Goal: Information Seeking & Learning: Understand process/instructions

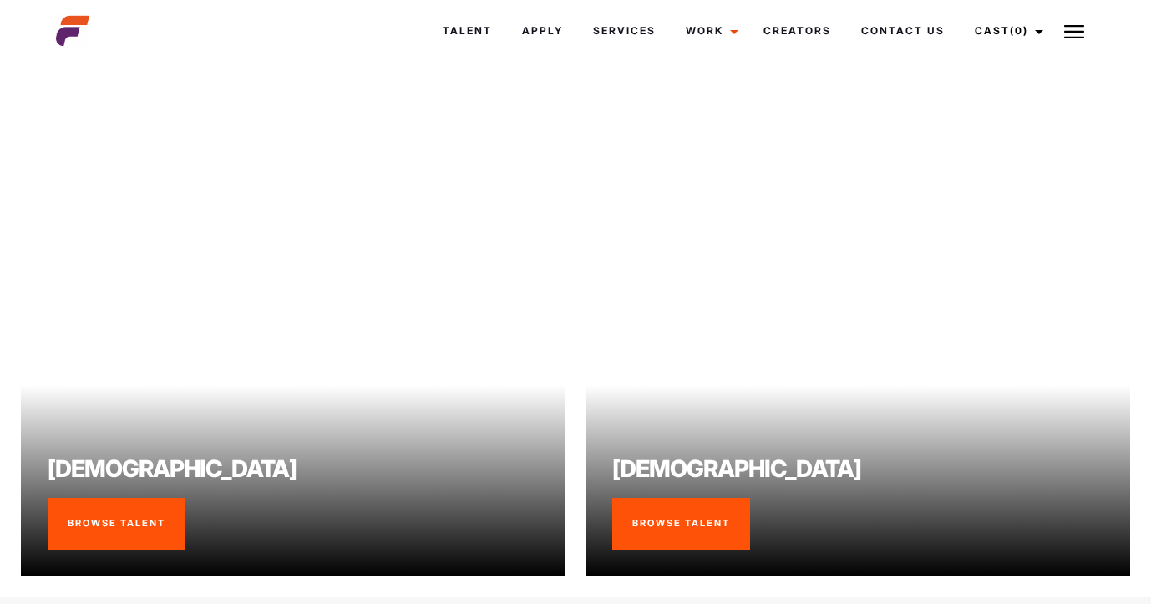
scroll to position [1132, 0]
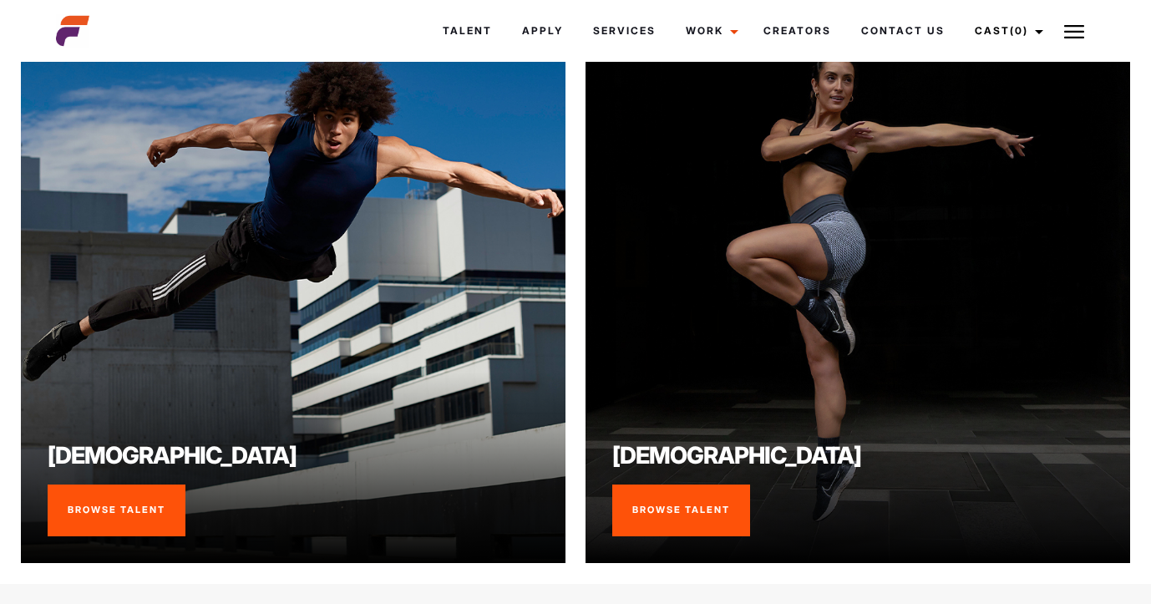
click at [703, 530] on link "Browse Talent" at bounding box center [681, 511] width 138 height 52
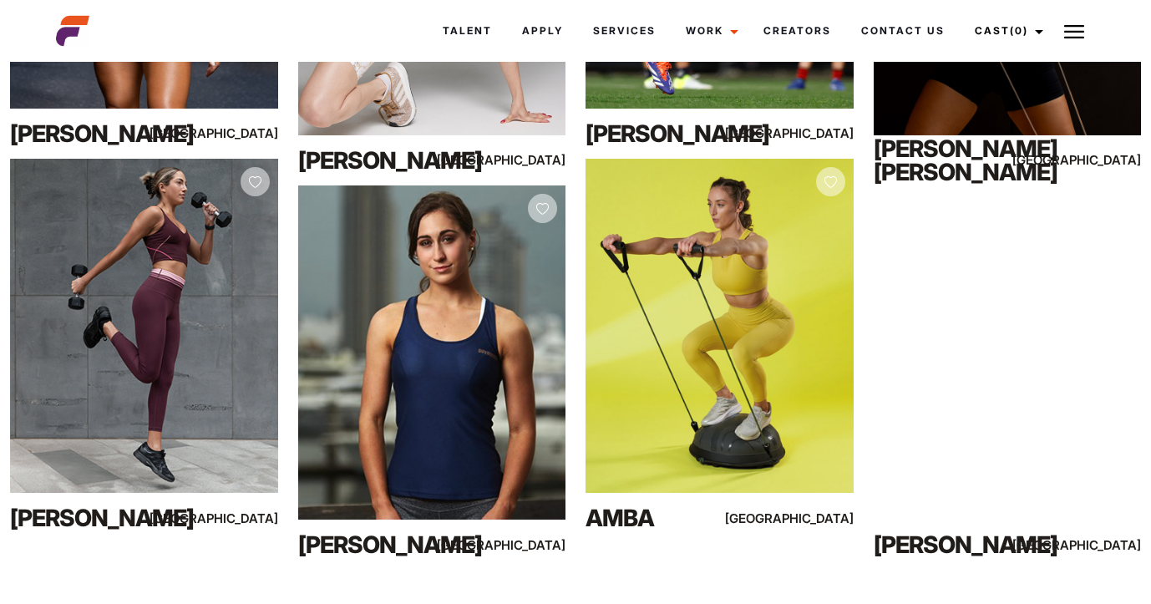
scroll to position [5607, 0]
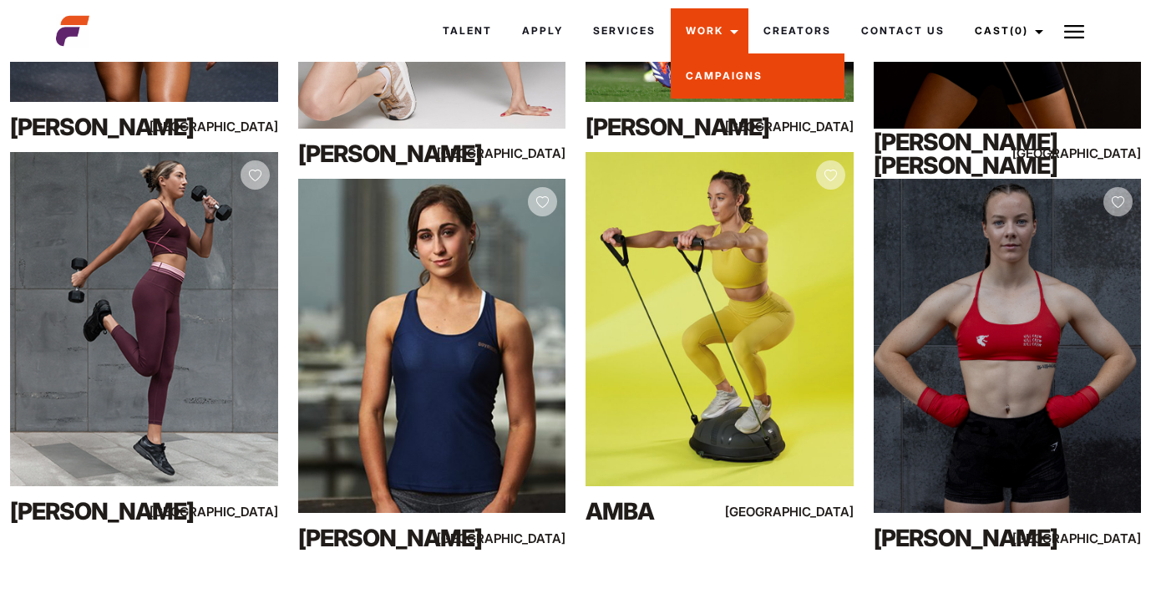
click at [723, 75] on link "Campaigns" at bounding box center [758, 75] width 174 height 45
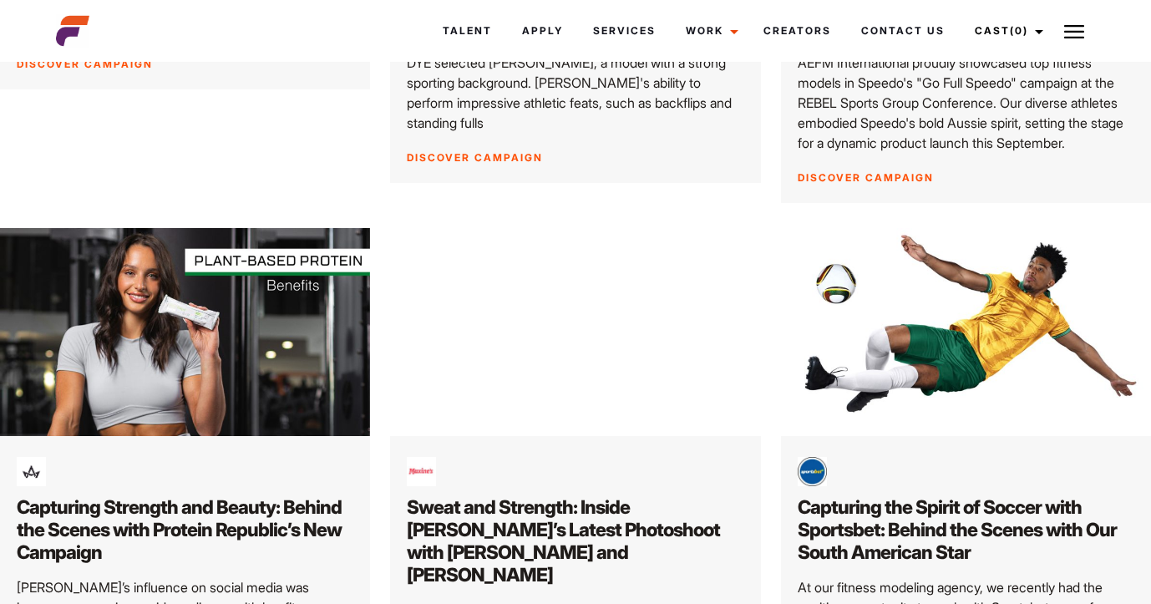
scroll to position [2221, 0]
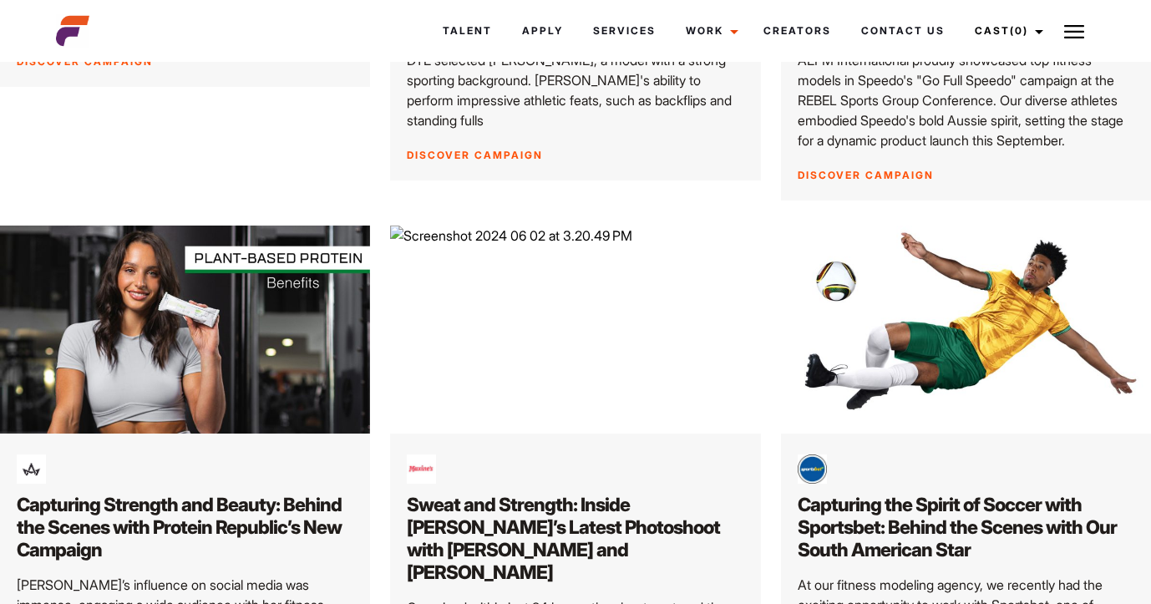
click at [1079, 32] on img at bounding box center [1074, 32] width 20 height 20
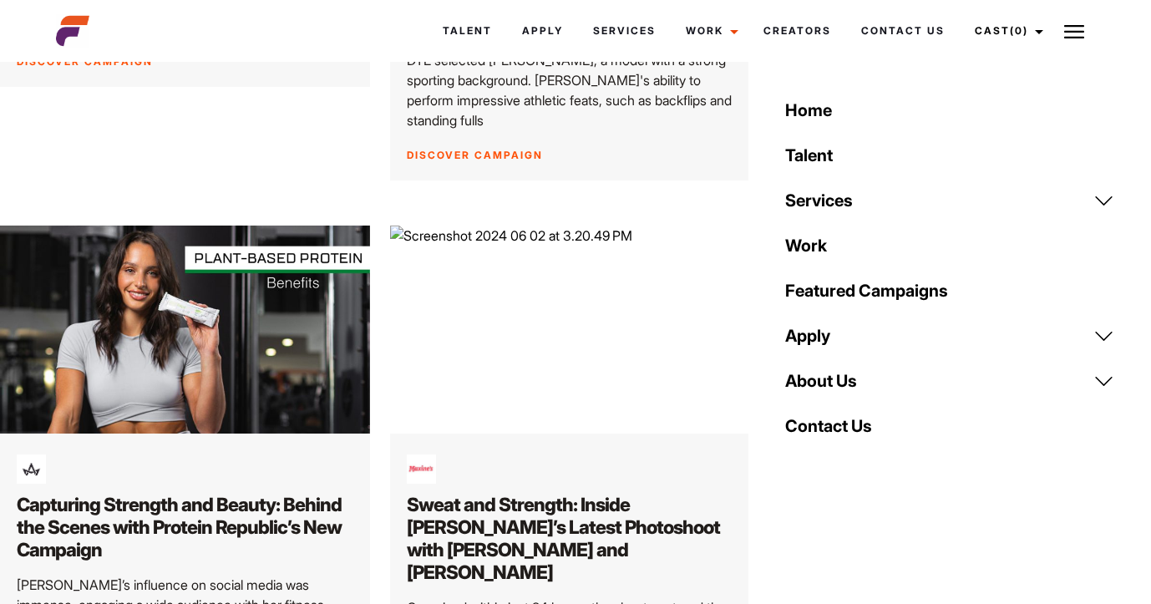
click at [826, 381] on link "About Us" at bounding box center [949, 380] width 349 height 45
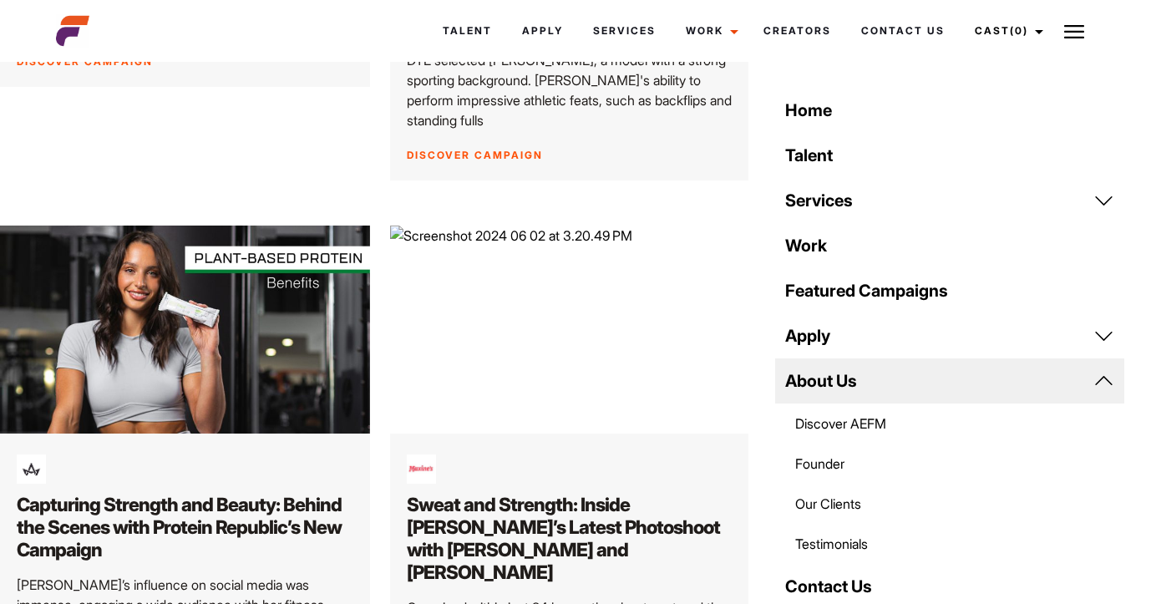
click at [842, 503] on link "Our Clients" at bounding box center [949, 504] width 349 height 40
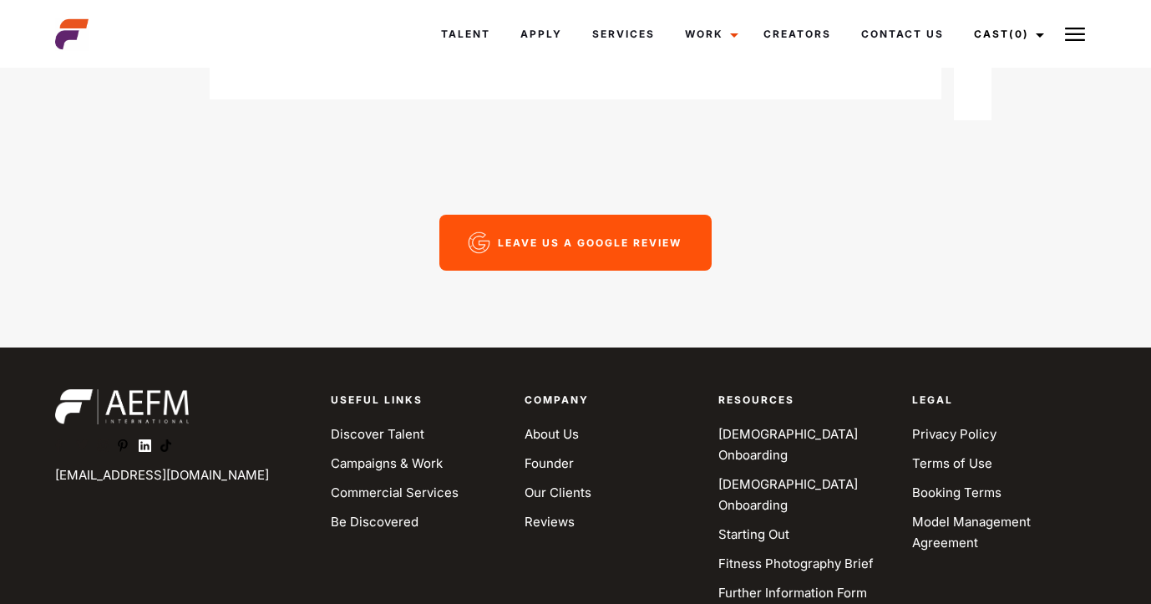
scroll to position [4084, 0]
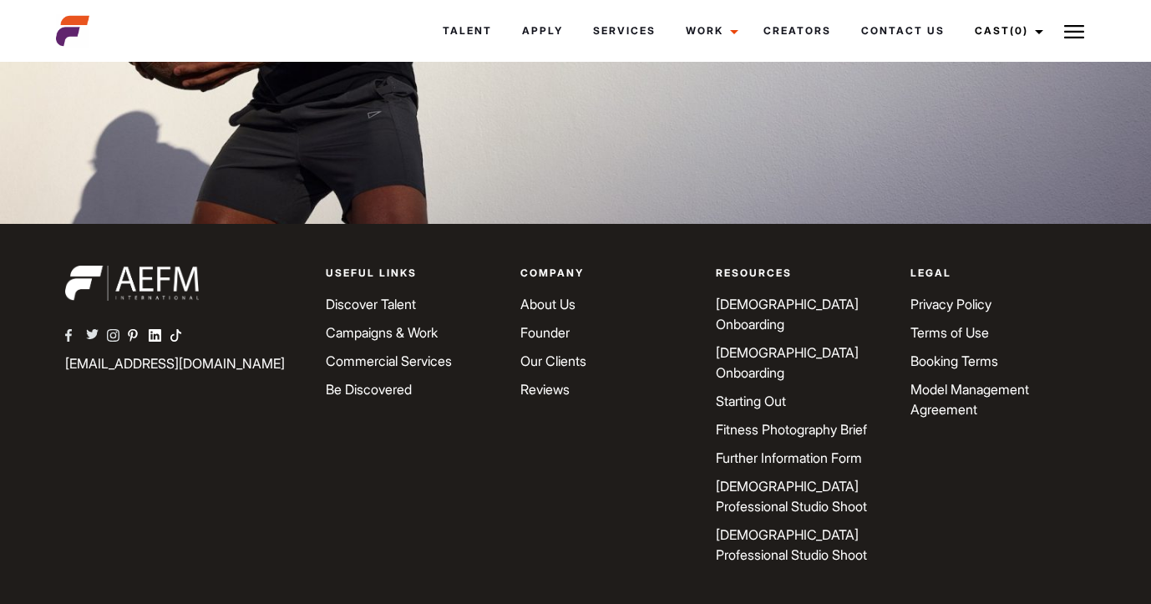
scroll to position [4911, 0]
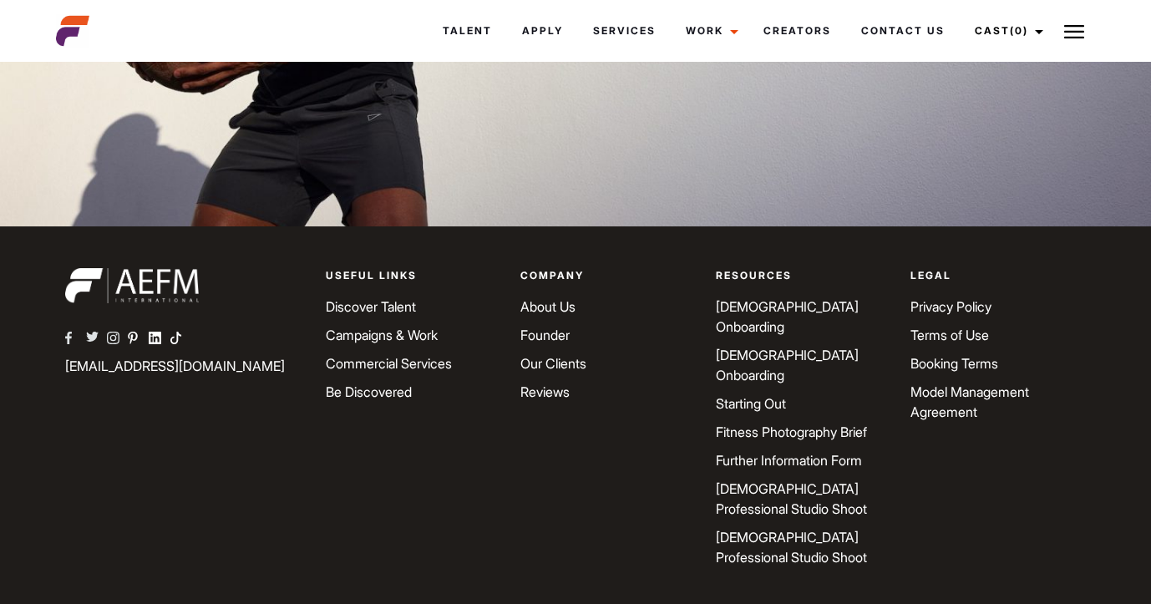
click at [774, 347] on link "[DEMOGRAPHIC_DATA] Onboarding" at bounding box center [787, 365] width 143 height 37
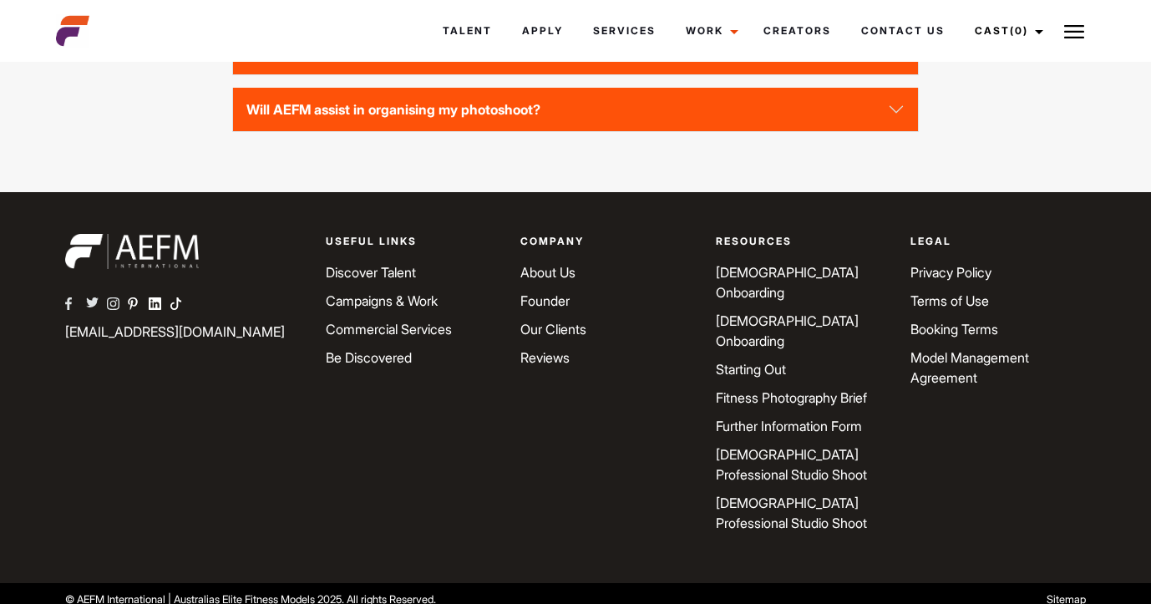
scroll to position [4306, 0]
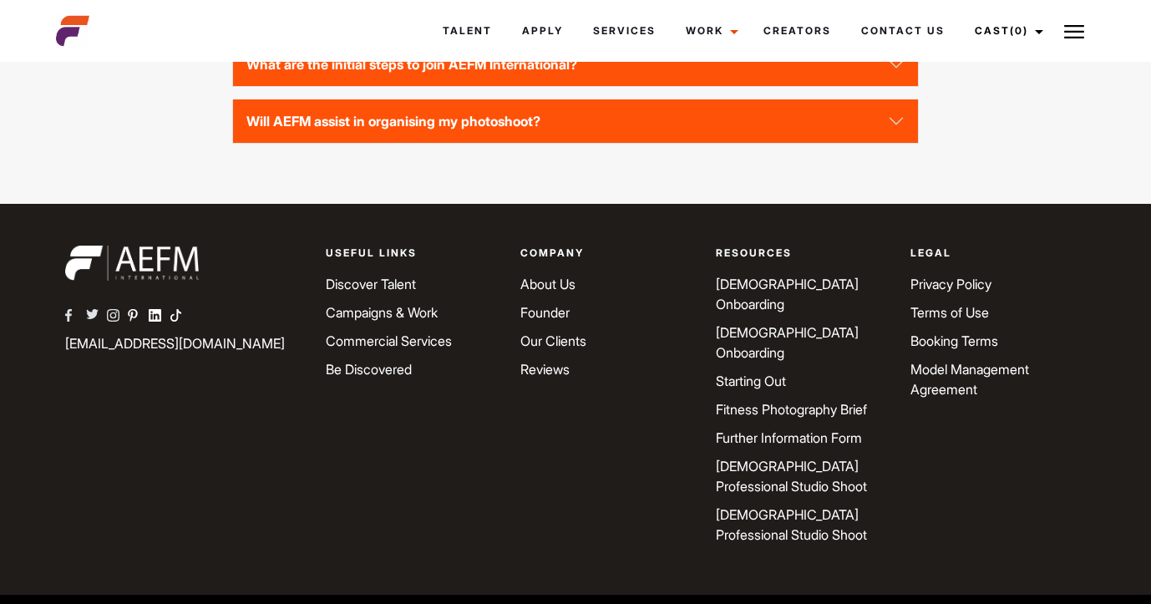
click at [706, 143] on button "Will AEFM assist in organising my photoshoot?" at bounding box center [575, 120] width 684 height 43
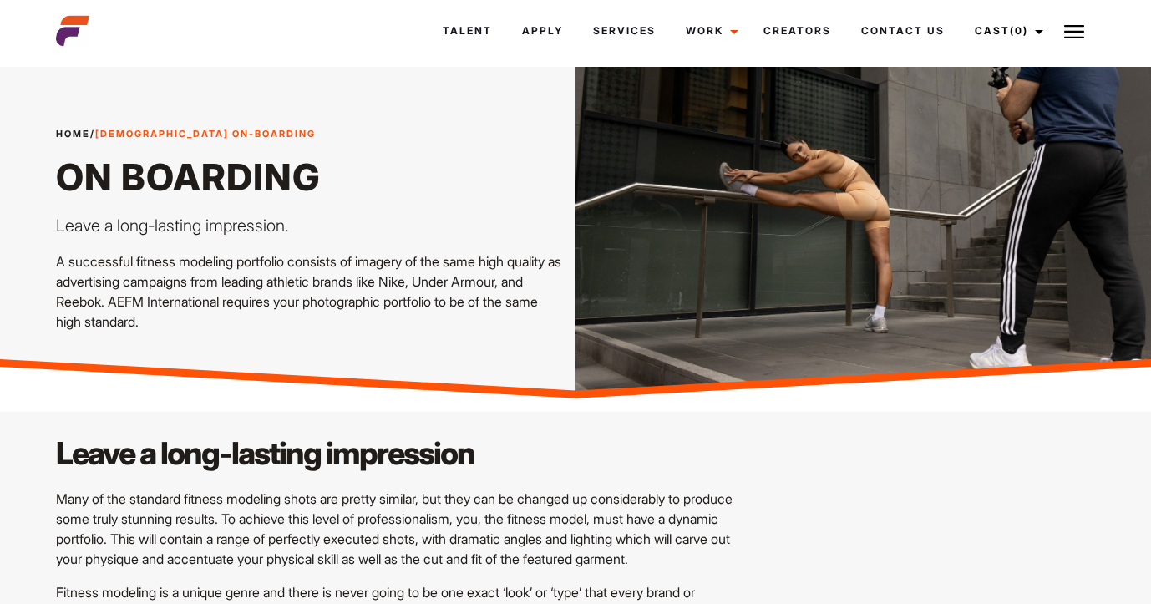
scroll to position [0, 0]
